Goal: Task Accomplishment & Management: Complete application form

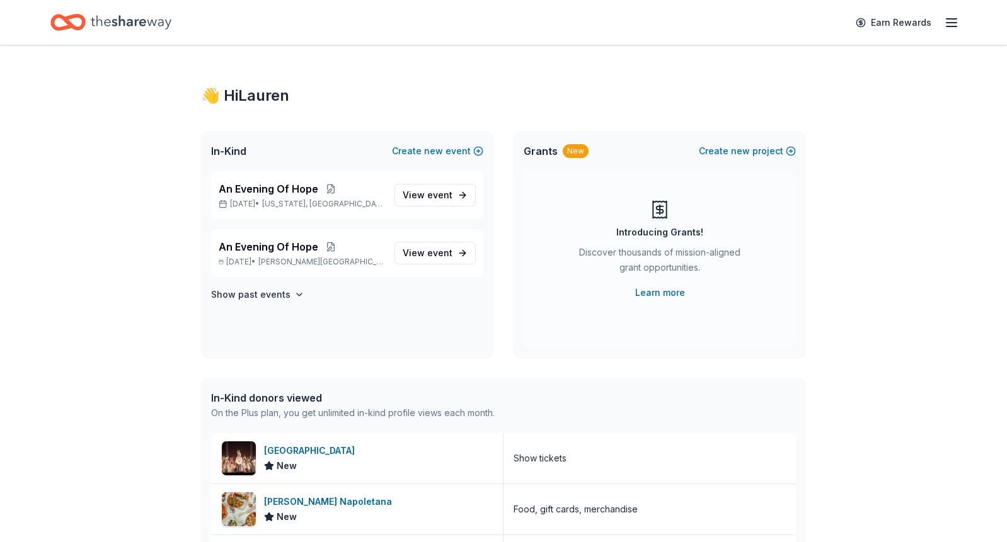
click at [113, 21] on icon "Home" at bounding box center [131, 22] width 81 height 14
click at [440, 254] on span "event" at bounding box center [439, 253] width 25 height 11
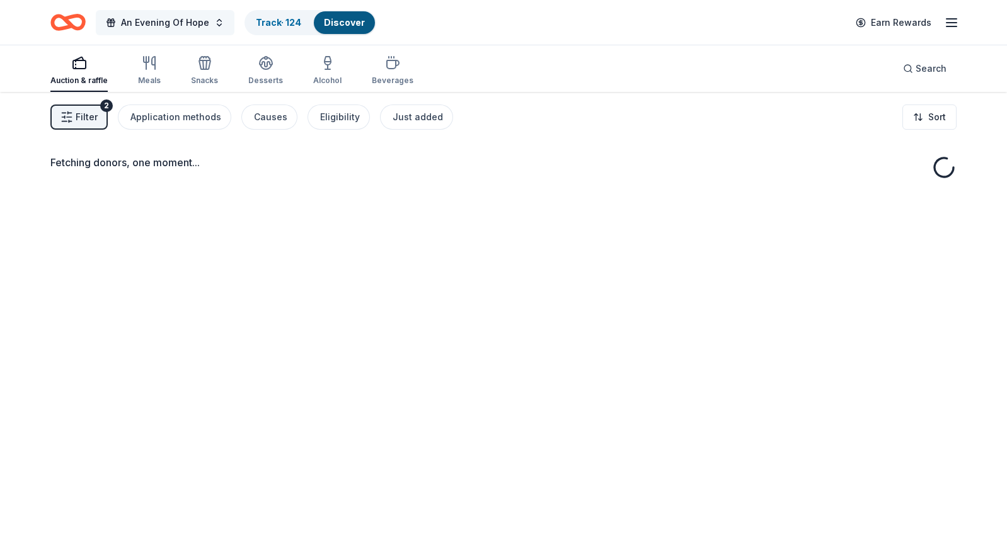
click at [215, 24] on button "An Evening Of Hope" at bounding box center [165, 22] width 139 height 25
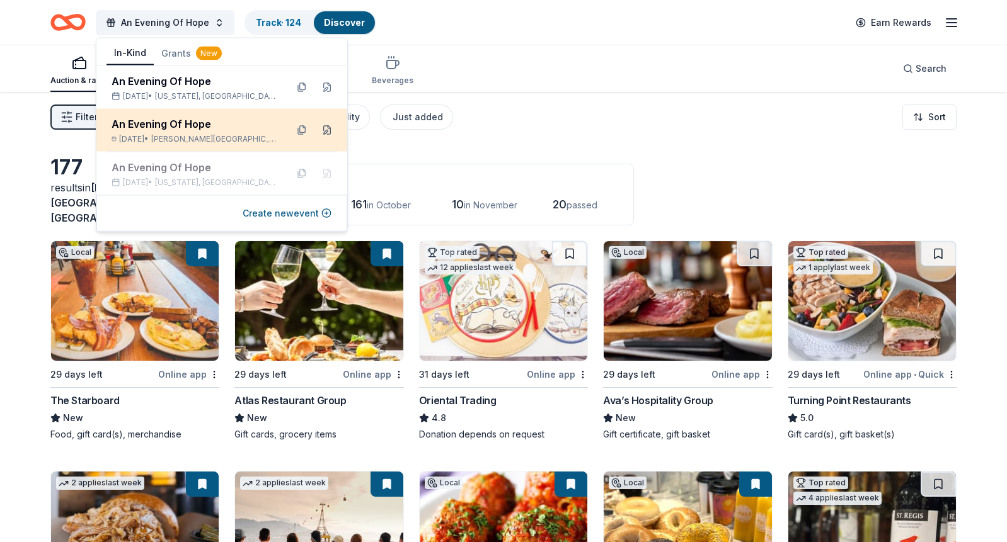
click at [328, 130] on button at bounding box center [327, 130] width 20 height 20
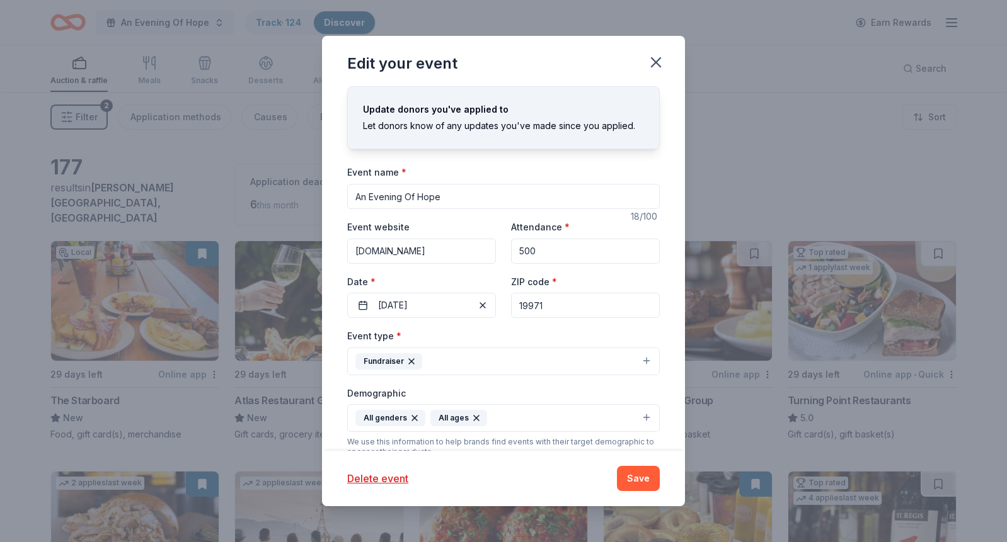
click at [531, 304] on input "19971" at bounding box center [585, 305] width 149 height 25
paste input "25443"
type input "25443"
click at [633, 485] on button "Save" at bounding box center [638, 478] width 43 height 25
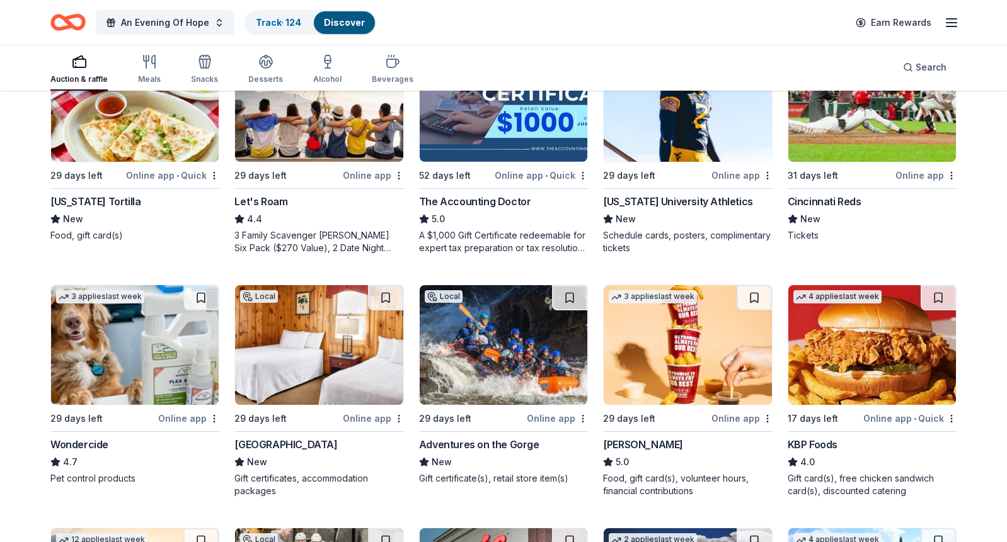
scroll to position [437, 0]
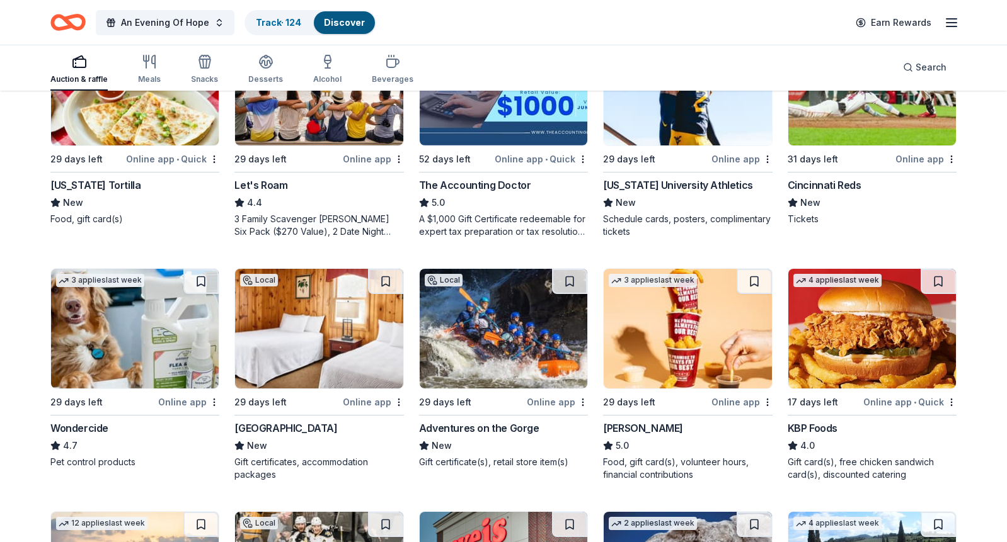
click at [275, 426] on div "[GEOGRAPHIC_DATA]" at bounding box center [285, 428] width 103 height 15
click at [460, 425] on div "Adventures on the Gorge" at bounding box center [479, 428] width 120 height 15
click at [218, 26] on button "An Evening Of Hope" at bounding box center [165, 22] width 139 height 25
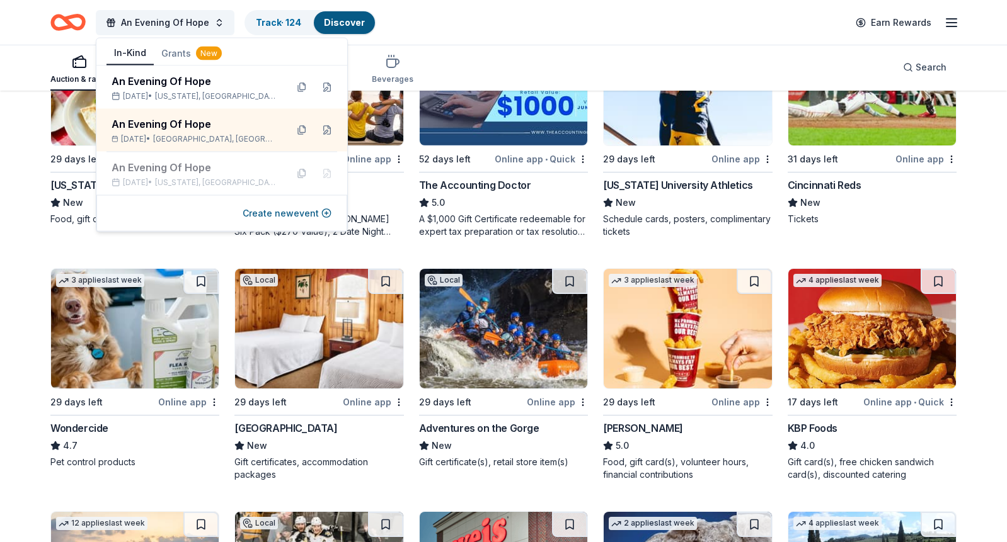
click at [33, 265] on div "145 results in [GEOGRAPHIC_DATA], [GEOGRAPHIC_DATA] Application deadlines 4 thi…" at bounding box center [503, 240] width 1007 height 1170
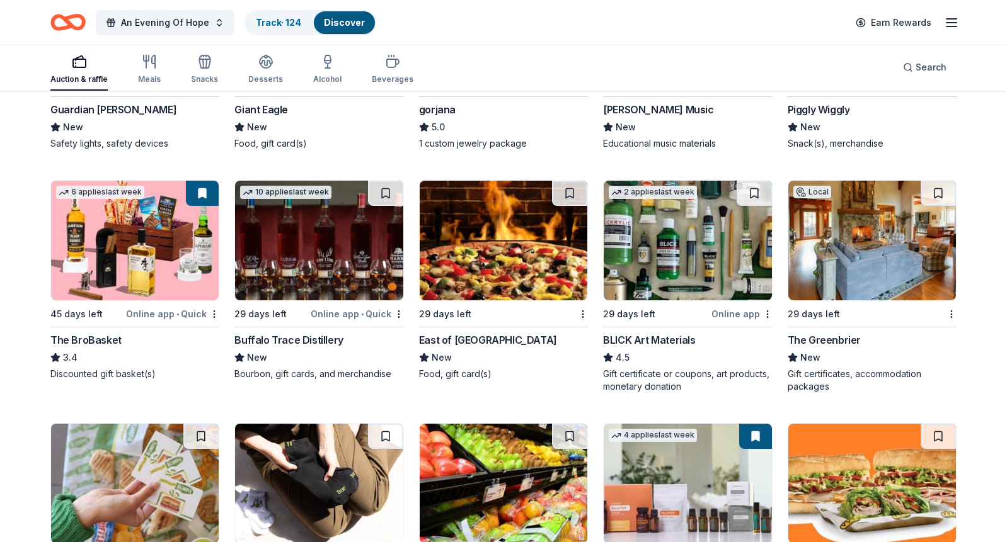
scroll to position [1976, 0]
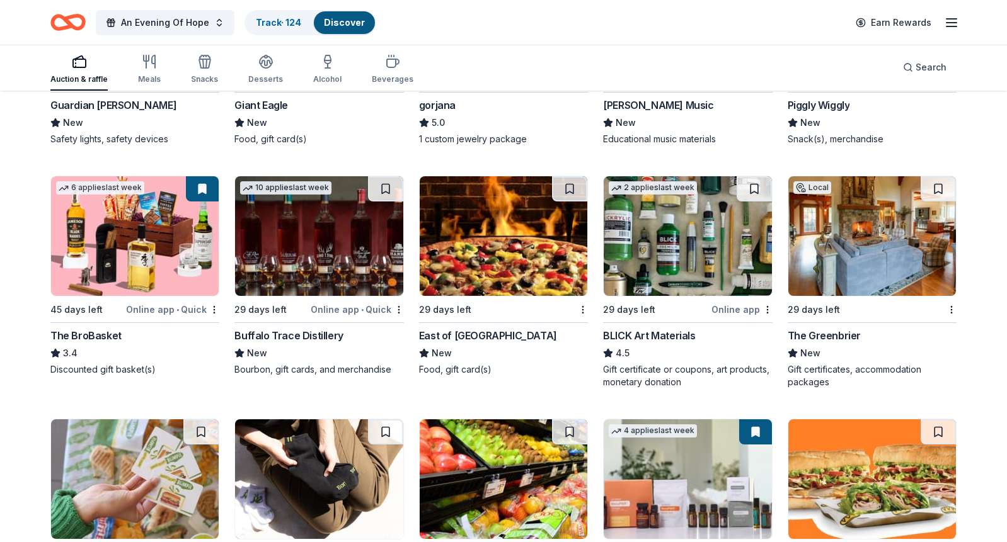
click at [847, 334] on div "The Greenbrier" at bounding box center [823, 335] width 73 height 15
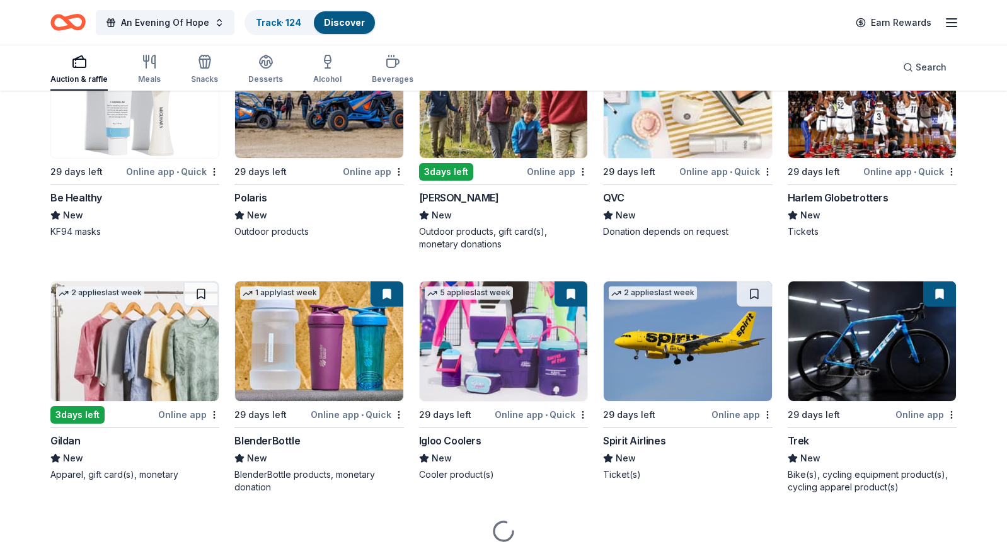
scroll to position [5036, 0]
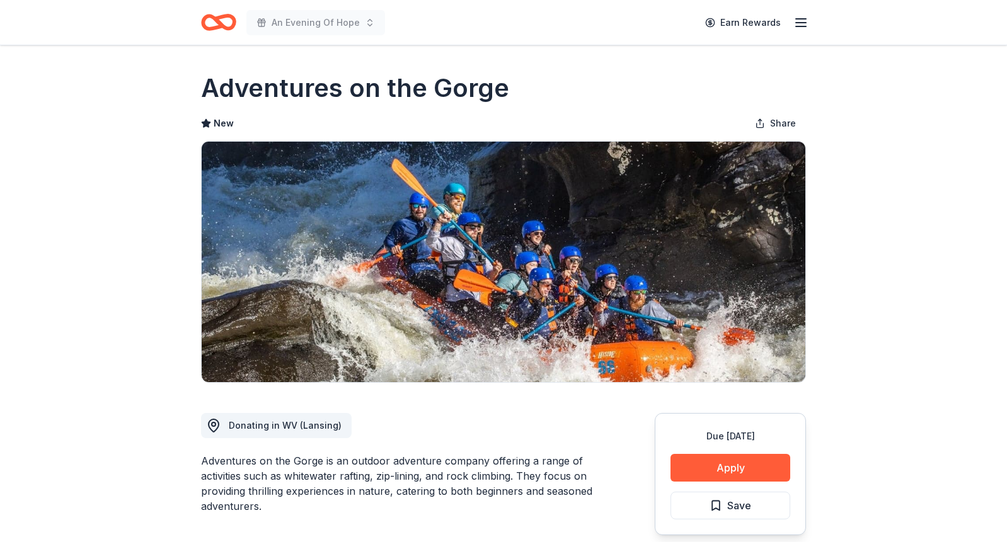
scroll to position [31, 0]
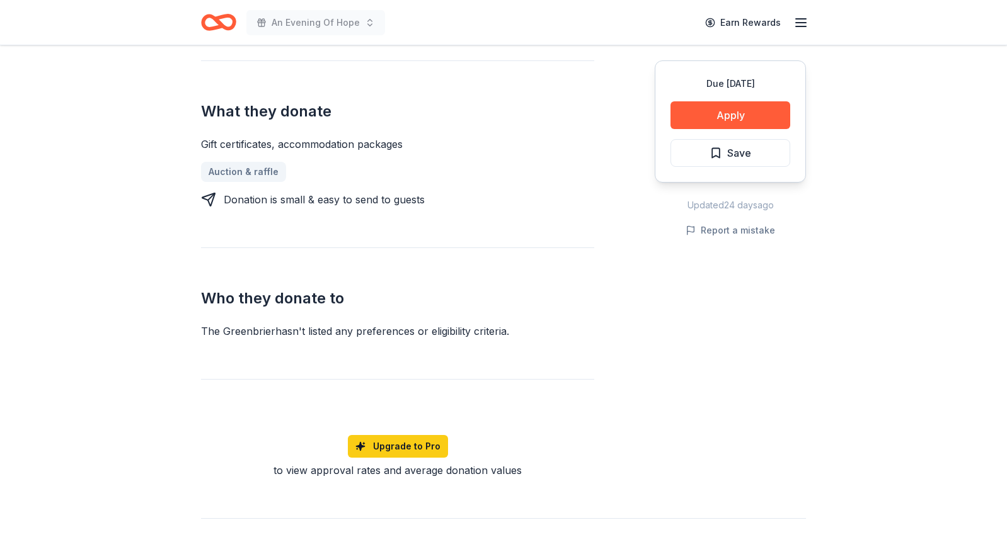
scroll to position [349, 0]
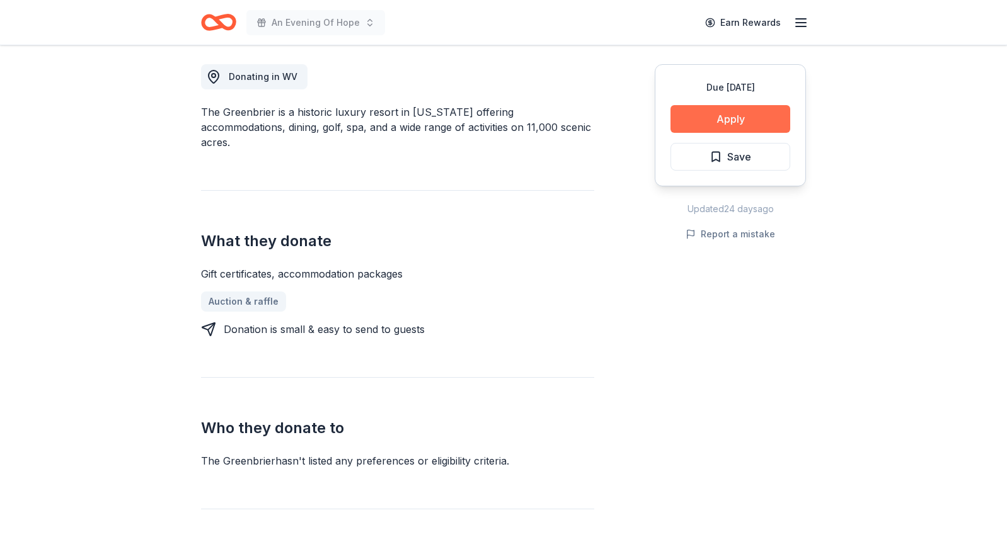
click at [764, 114] on button "Apply" at bounding box center [730, 119] width 120 height 28
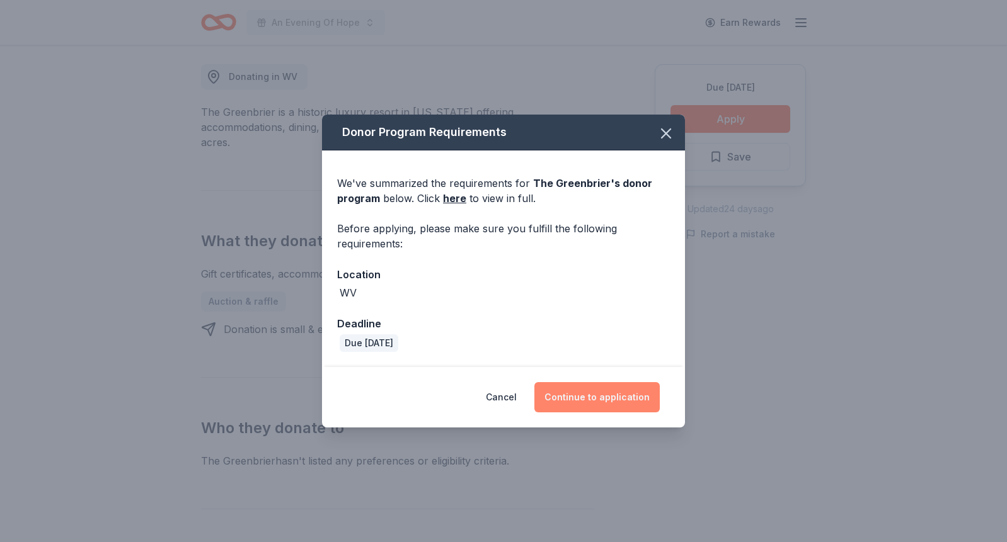
click at [582, 401] on button "Continue to application" at bounding box center [596, 397] width 125 height 30
